Goal: Contribute content: Add original content to the website for others to see

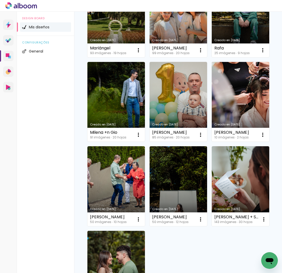
scroll to position [174, 0]
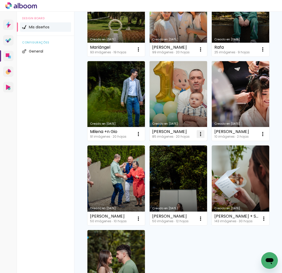
click at [201, 135] on iron-icon at bounding box center [200, 134] width 6 height 6
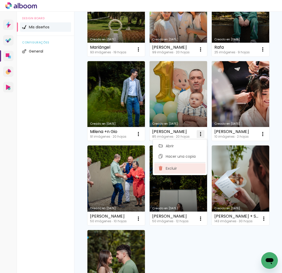
click at [176, 170] on span "Excluir" at bounding box center [171, 168] width 11 height 4
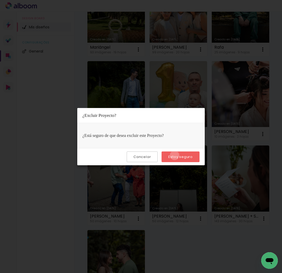
click at [0, 0] on slot "Estoy seguro" at bounding box center [0, 0] width 0 height 0
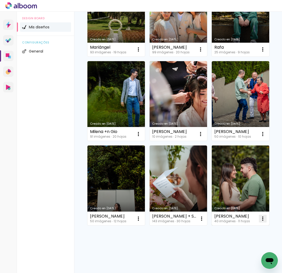
click at [262, 219] on iron-icon at bounding box center [262, 218] width 6 height 6
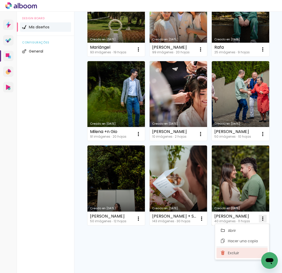
click at [236, 251] on span "Excluir" at bounding box center [233, 253] width 11 height 4
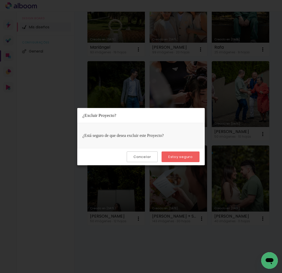
click at [0, 0] on slot "Estoy seguro" at bounding box center [0, 0] width 0 height 0
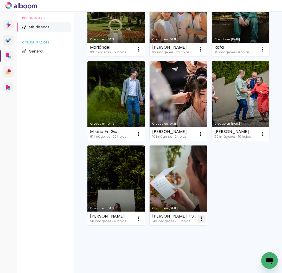
click at [199, 219] on iron-icon at bounding box center [201, 218] width 6 height 6
click at [179, 254] on paper-item "Excluir" at bounding box center [179, 253] width 51 height 10
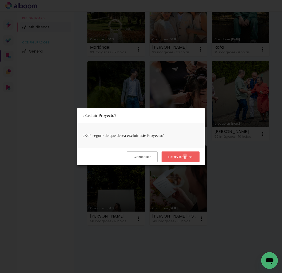
click at [0, 0] on slot "Estoy seguro" at bounding box center [0, 0] width 0 height 0
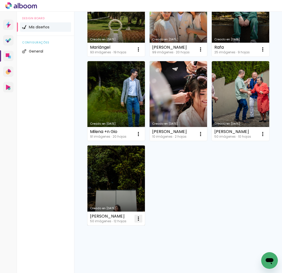
click at [138, 219] on iron-icon at bounding box center [138, 218] width 6 height 6
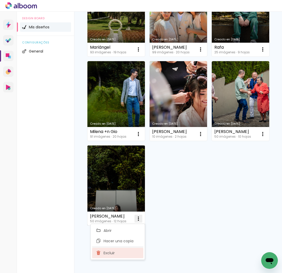
click at [120, 250] on paper-item "Excluir" at bounding box center [117, 253] width 51 height 10
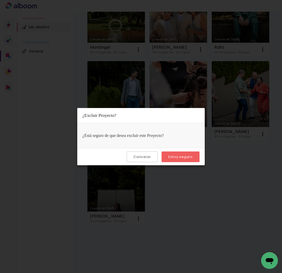
click at [0, 0] on slot "Estoy seguro" at bounding box center [0, 0] width 0 height 0
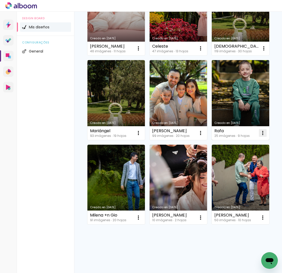
scroll to position [91, 0]
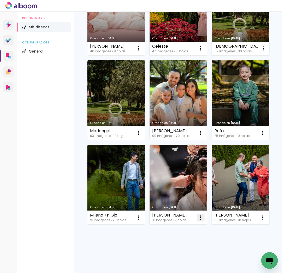
click at [202, 218] on iron-icon at bounding box center [200, 217] width 6 height 6
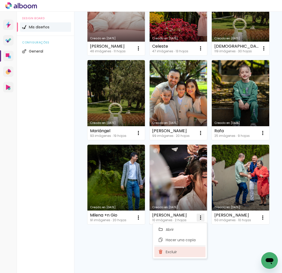
click at [172, 251] on span "Excluir" at bounding box center [171, 252] width 11 height 4
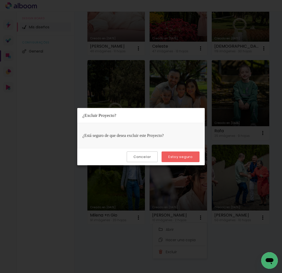
click at [190, 153] on paper-button "Estoy seguro" at bounding box center [180, 156] width 38 height 11
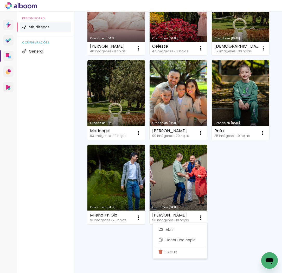
click at [58, 73] on div "Design Board Mis diseños configurações General" at bounding box center [45, 148] width 57 height 273
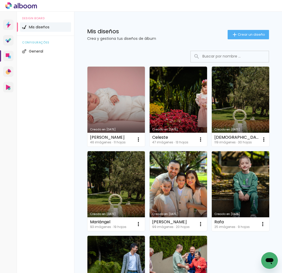
scroll to position [0, 0]
click at [253, 34] on span "Crear un diseño" at bounding box center [251, 34] width 27 height 3
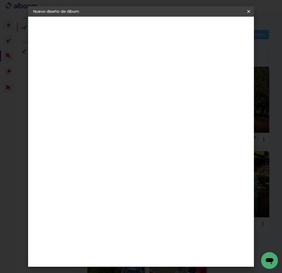
click at [118, 68] on input at bounding box center [118, 70] width 0 height 8
type input "[PERSON_NAME]"
type paper-input "[PERSON_NAME]"
click at [0, 0] on slot "Avanzar" at bounding box center [0, 0] width 0 height 0
drag, startPoint x: 208, startPoint y: 81, endPoint x: 211, endPoint y: 73, distance: 8.9
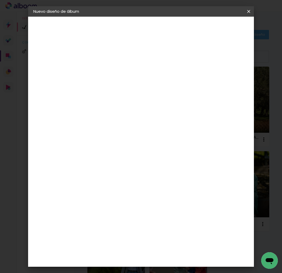
click at [0, 0] on slot "Tamaño libre" at bounding box center [0, 0] width 0 height 0
click at [0, 0] on slot "Avanzar" at bounding box center [0, 0] width 0 height 0
click at [94, 17] on quentale-album-spec "Empezar diseño Empezar diseño" at bounding box center [140, 17] width 225 height 0
drag, startPoint x: 103, startPoint y: 120, endPoint x: 99, endPoint y: 120, distance: 4.2
click at [99, 120] on input "30" at bounding box center [102, 121] width 14 height 8
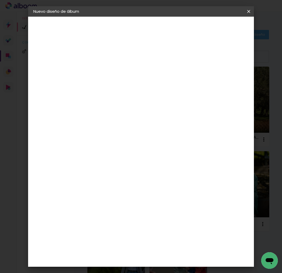
type input "20"
type paper-input "20"
drag, startPoint x: 168, startPoint y: 146, endPoint x: 165, endPoint y: 145, distance: 3.4
click at [165, 145] on input "60" at bounding box center [172, 147] width 14 height 8
type input "40"
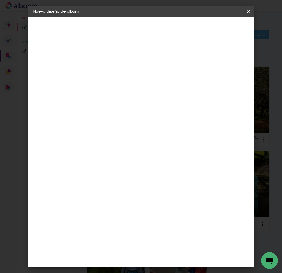
type paper-input "40"
type input "4"
type paper-input "4"
click at [229, 80] on input "4" at bounding box center [226, 79] width 9 height 8
type input "3"
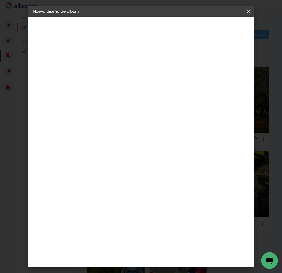
type paper-input "3"
click at [229, 80] on input "3" at bounding box center [226, 79] width 9 height 8
type input "2"
type paper-input "2"
click at [230, 80] on input "2" at bounding box center [227, 79] width 9 height 8
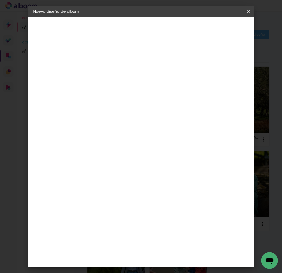
type input "1"
type paper-input "1"
click at [230, 81] on input "1" at bounding box center [228, 79] width 9 height 8
type input "0"
click at [231, 81] on input "0" at bounding box center [228, 79] width 9 height 8
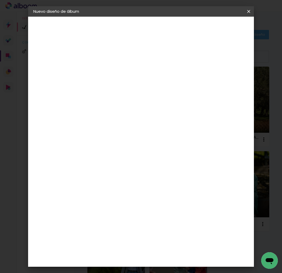
type input "1"
type paper-input "1"
drag, startPoint x: 233, startPoint y: 76, endPoint x: 237, endPoint y: 39, distance: 37.1
click at [233, 75] on input "1" at bounding box center [228, 79] width 9 height 8
click at [220, 31] on span "Empezar diseño" at bounding box center [212, 29] width 16 height 7
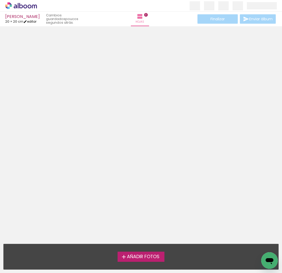
click at [32, 22] on link "editar" at bounding box center [29, 21] width 13 height 4
type input "20"
type input "40"
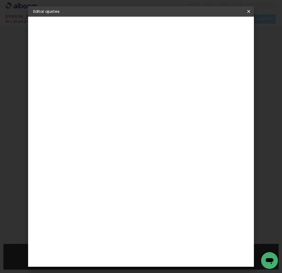
type input "0"
drag, startPoint x: 230, startPoint y: 80, endPoint x: 230, endPoint y: 45, distance: 35.4
click at [230, 80] on input "0" at bounding box center [228, 79] width 9 height 8
click at [220, 31] on span "Guardar configuración" at bounding box center [206, 29] width 25 height 7
drag, startPoint x: 230, startPoint y: 35, endPoint x: 233, endPoint y: 27, distance: 8.2
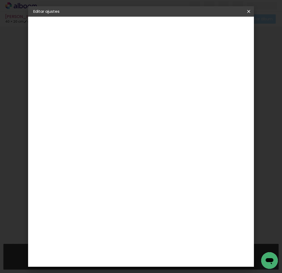
click at [225, 35] on paper-button "Guardar configuración" at bounding box center [207, 29] width 36 height 12
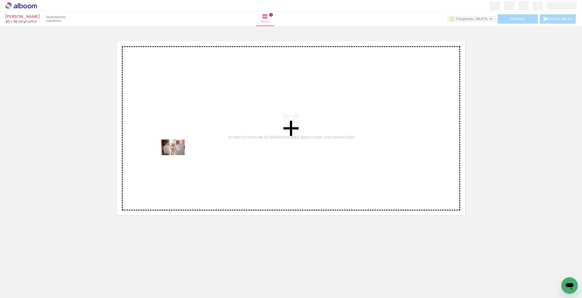
drag, startPoint x: 60, startPoint y: 270, endPoint x: 184, endPoint y: 151, distance: 172.3
click at [184, 151] on quentale-workspace at bounding box center [291, 149] width 582 height 298
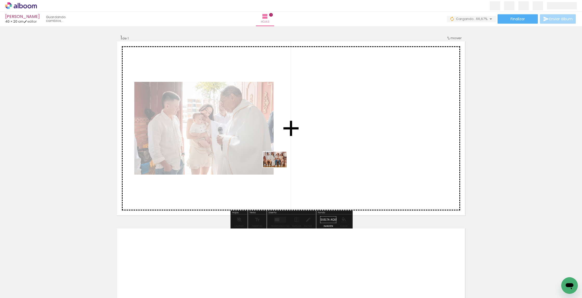
drag, startPoint x: 87, startPoint y: 276, endPoint x: 227, endPoint y: 237, distance: 145.1
click at [281, 167] on quentale-workspace at bounding box center [291, 149] width 582 height 298
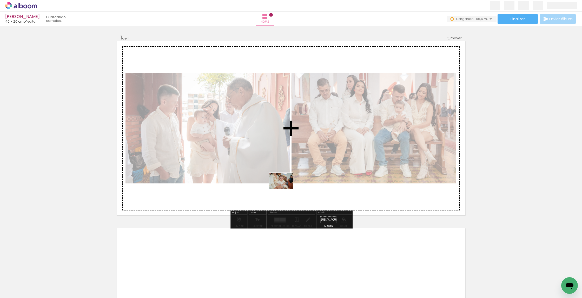
drag, startPoint x: 113, startPoint y: 288, endPoint x: 173, endPoint y: 286, distance: 59.3
click at [282, 189] on quentale-workspace at bounding box center [291, 149] width 582 height 298
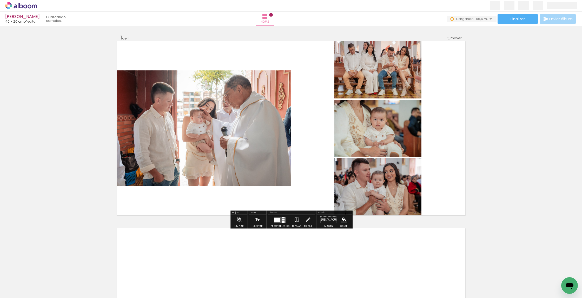
drag, startPoint x: 150, startPoint y: 274, endPoint x: 235, endPoint y: 173, distance: 131.6
click at [235, 173] on quentale-workspace at bounding box center [291, 149] width 582 height 298
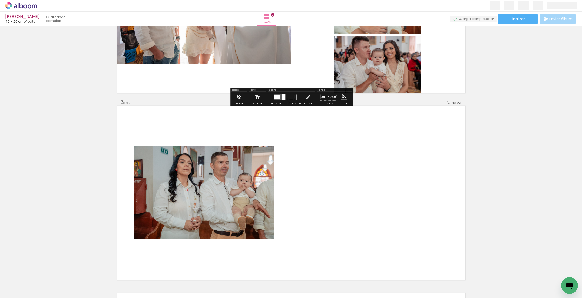
drag, startPoint x: 174, startPoint y: 282, endPoint x: 210, endPoint y: 214, distance: 76.6
click at [210, 214] on quentale-workspace at bounding box center [291, 149] width 582 height 298
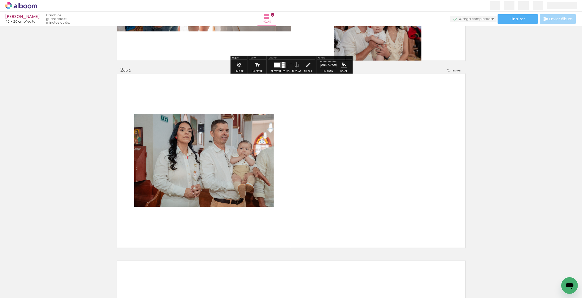
scroll to position [170, 0]
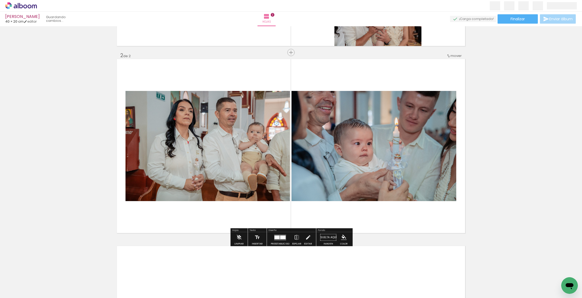
drag, startPoint x: 237, startPoint y: 239, endPoint x: 325, endPoint y: 173, distance: 110.3
click at [282, 173] on quentale-workspace at bounding box center [291, 149] width 582 height 298
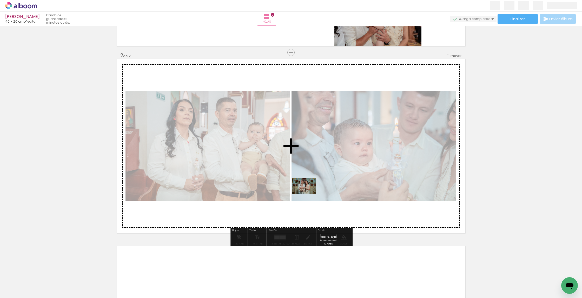
drag, startPoint x: 230, startPoint y: 283, endPoint x: 308, endPoint y: 194, distance: 118.4
click at [282, 194] on quentale-workspace at bounding box center [291, 149] width 582 height 298
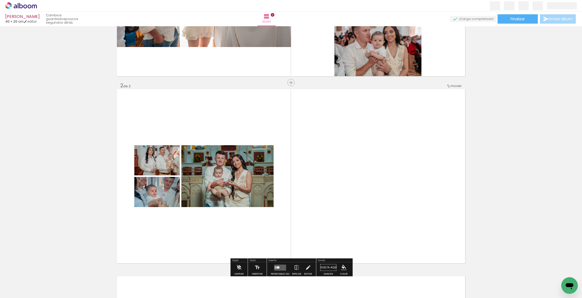
scroll to position [140, 0]
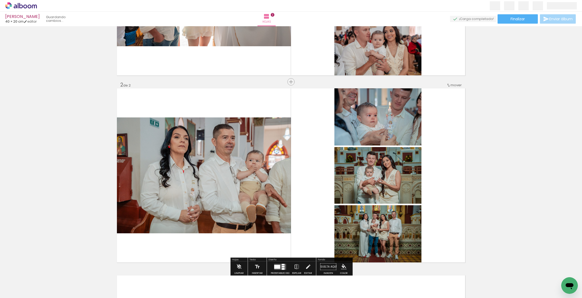
click at [282, 232] on quentale-workspace at bounding box center [291, 149] width 582 height 298
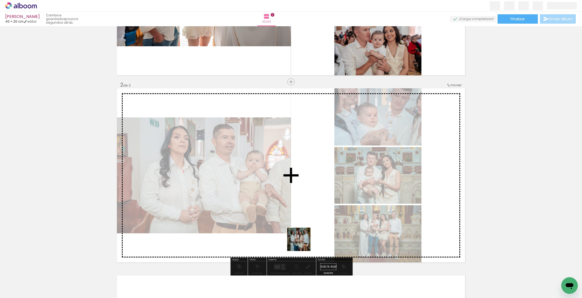
drag, startPoint x: 291, startPoint y: 264, endPoint x: 315, endPoint y: 219, distance: 50.9
click at [282, 219] on quentale-workspace at bounding box center [291, 149] width 582 height 298
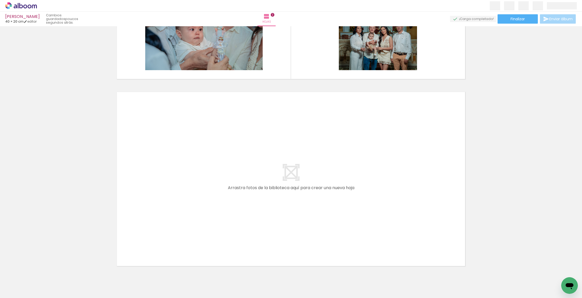
scroll to position [0, 330]
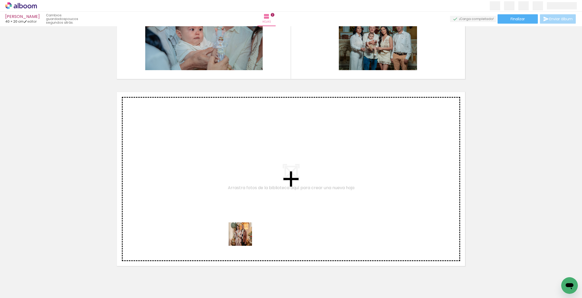
drag, startPoint x: 223, startPoint y: 279, endPoint x: 246, endPoint y: 264, distance: 27.9
click at [246, 235] on quentale-workspace at bounding box center [291, 149] width 582 height 298
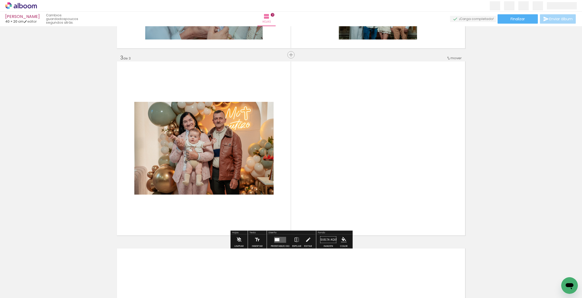
scroll to position [357, 0]
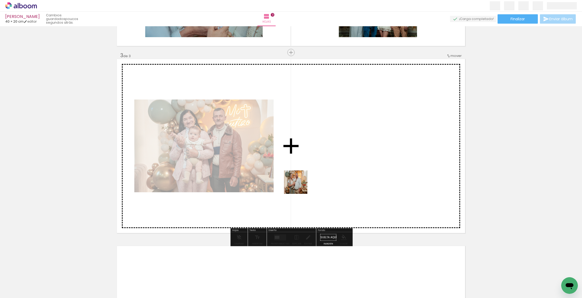
click at [282, 186] on quentale-workspace at bounding box center [291, 149] width 582 height 298
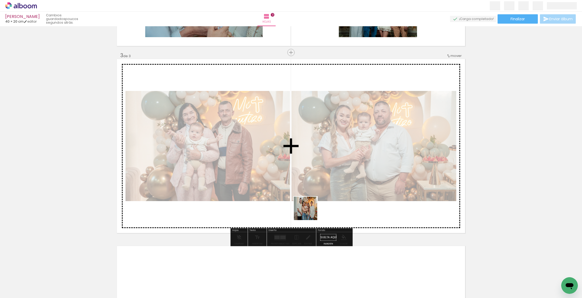
drag, startPoint x: 285, startPoint y: 265, endPoint x: 311, endPoint y: 210, distance: 60.2
click at [282, 210] on quentale-workspace at bounding box center [291, 149] width 582 height 298
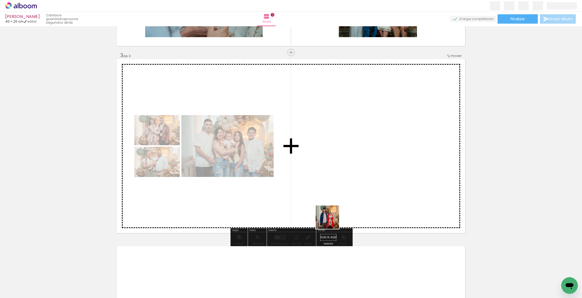
drag, startPoint x: 309, startPoint y: 282, endPoint x: 337, endPoint y: 210, distance: 77.6
click at [282, 210] on quentale-workspace at bounding box center [291, 149] width 582 height 298
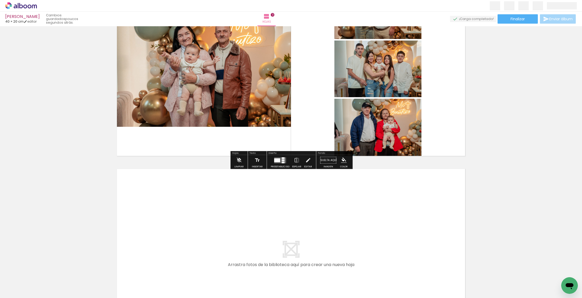
scroll to position [434, 0]
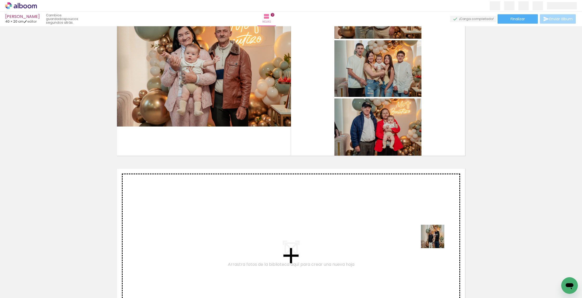
drag, startPoint x: 463, startPoint y: 249, endPoint x: 437, endPoint y: 240, distance: 27.8
click at [282, 240] on quentale-workspace at bounding box center [291, 149] width 582 height 298
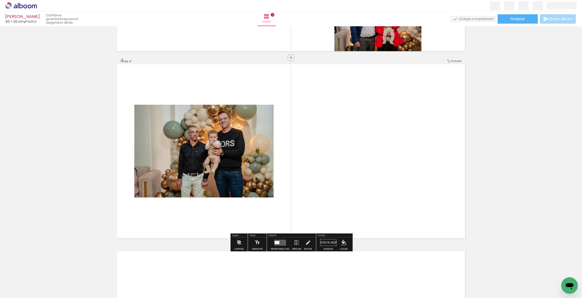
scroll to position [544, 0]
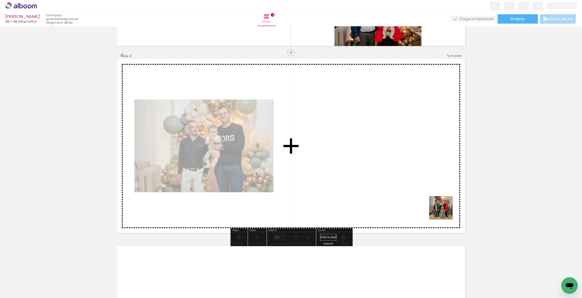
drag, startPoint x: 507, startPoint y: 271, endPoint x: 445, endPoint y: 212, distance: 86.1
click at [282, 212] on quentale-workspace at bounding box center [291, 149] width 582 height 298
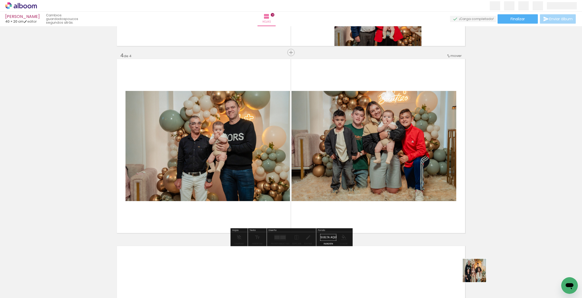
drag, startPoint x: 479, startPoint y: 275, endPoint x: 427, endPoint y: 203, distance: 88.1
click at [282, 203] on quentale-workspace at bounding box center [291, 149] width 582 height 298
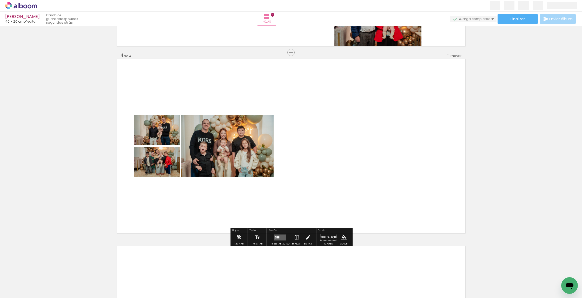
drag, startPoint x: 452, startPoint y: 275, endPoint x: 412, endPoint y: 206, distance: 79.9
click at [282, 206] on quentale-workspace at bounding box center [291, 149] width 582 height 298
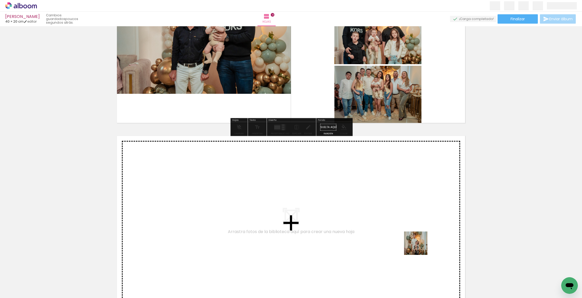
drag, startPoint x: 428, startPoint y: 276, endPoint x: 417, endPoint y: 239, distance: 38.6
click at [282, 239] on quentale-workspace at bounding box center [291, 149] width 582 height 298
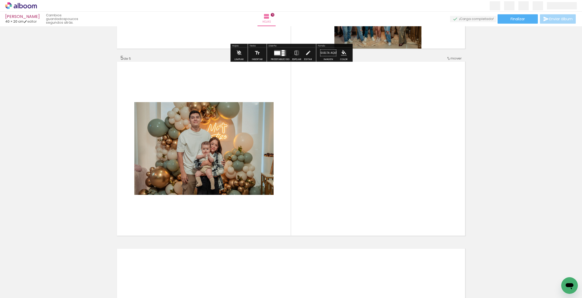
scroll to position [731, 0]
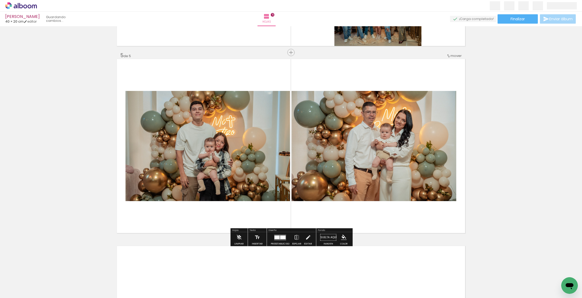
drag, startPoint x: 392, startPoint y: 268, endPoint x: 399, endPoint y: 200, distance: 68.5
click at [282, 200] on quentale-workspace at bounding box center [291, 149] width 582 height 298
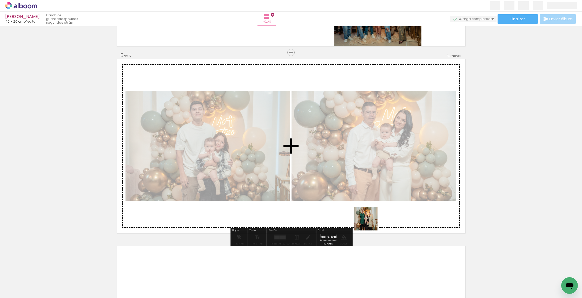
drag, startPoint x: 365, startPoint y: 252, endPoint x: 373, endPoint y: 210, distance: 42.7
click at [282, 210] on quentale-workspace at bounding box center [291, 149] width 582 height 298
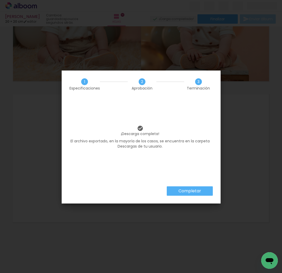
scroll to position [1356, 0]
click at [185, 195] on paper-button "Completar" at bounding box center [190, 190] width 46 height 9
